Goal: Task Accomplishment & Management: Use online tool/utility

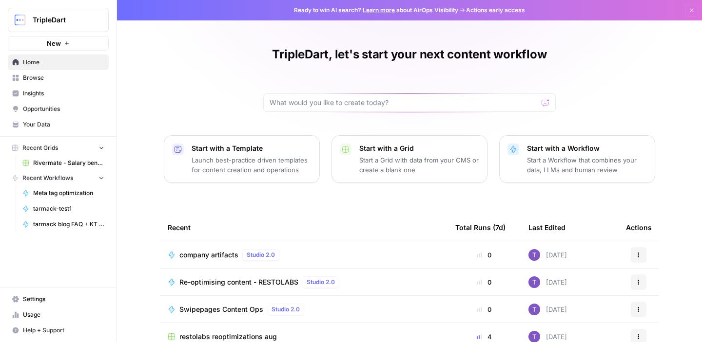
click at [70, 78] on span "Browse" at bounding box center [63, 78] width 81 height 9
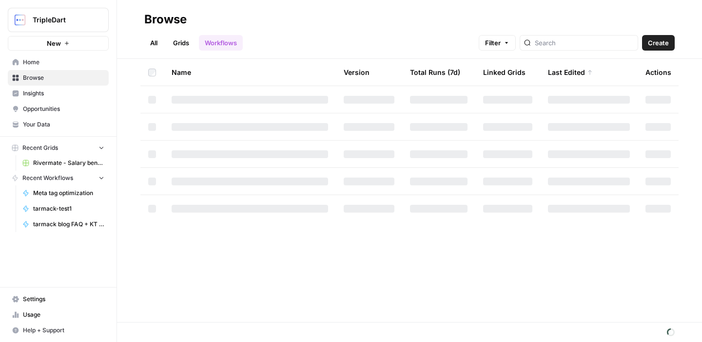
click at [573, 50] on div at bounding box center [578, 43] width 118 height 16
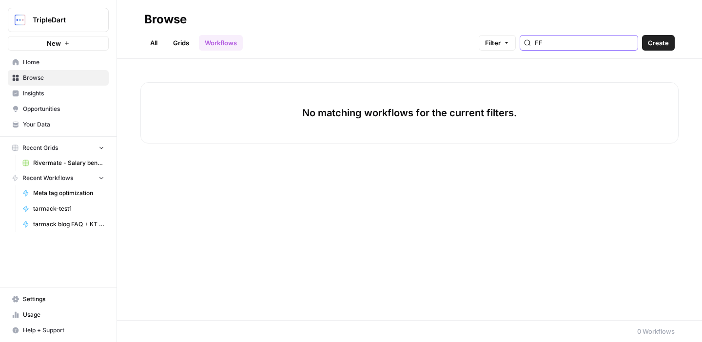
type input "F"
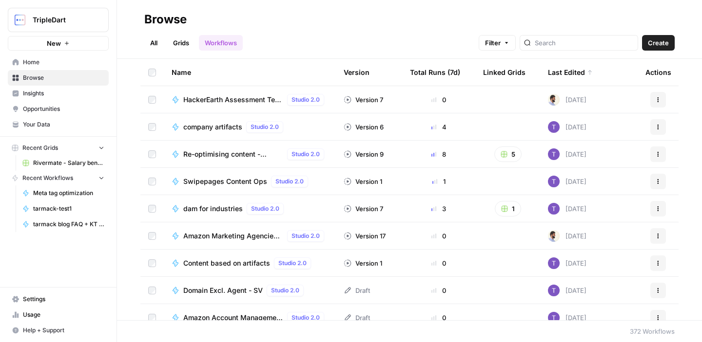
click at [477, 20] on h2 "Browse" at bounding box center [409, 20] width 530 height 16
click at [87, 38] on button "New" at bounding box center [58, 43] width 101 height 15
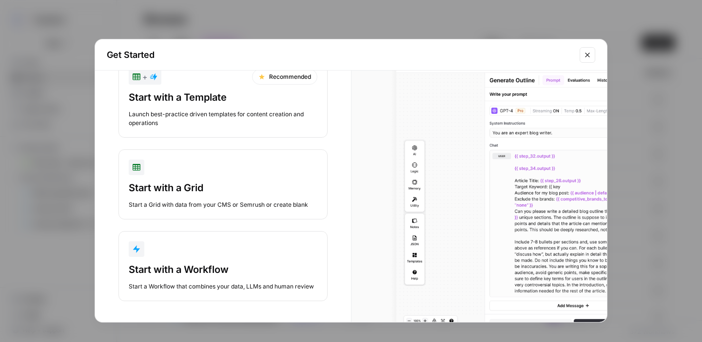
scroll to position [36, 0]
click at [213, 273] on div "Start with a Workflow" at bounding box center [223, 270] width 189 height 14
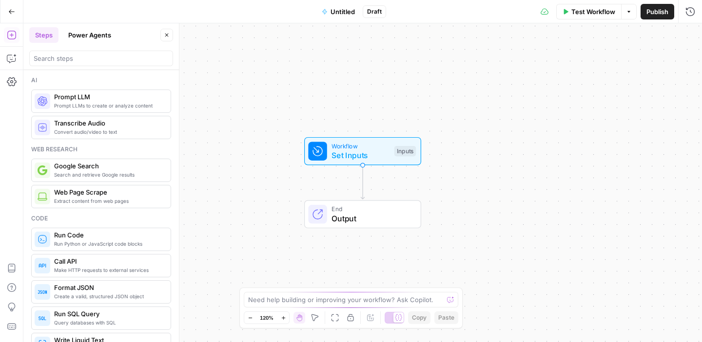
click at [277, 306] on div "Need help building or improving your workflow? Ask Copilot." at bounding box center [351, 300] width 214 height 16
click at [9, 57] on icon "button" at bounding box center [12, 59] width 10 height 10
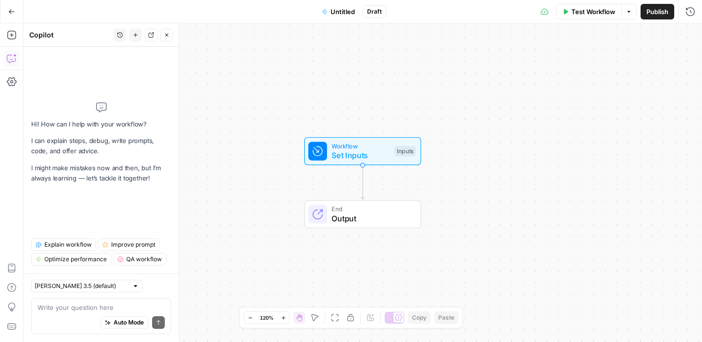
click at [76, 309] on textarea at bounding box center [101, 308] width 127 height 10
click at [122, 307] on textarea at bounding box center [101, 308] width 127 height 10
click at [13, 12] on icon "button" at bounding box center [11, 11] width 7 height 7
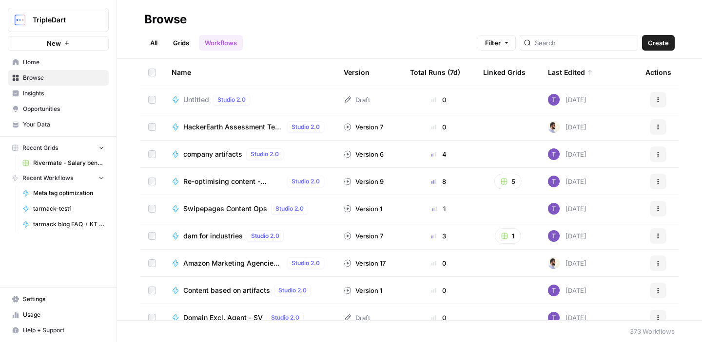
click at [309, 20] on h2 "Browse" at bounding box center [409, 20] width 530 height 16
